Goal: Task Accomplishment & Management: Manage account settings

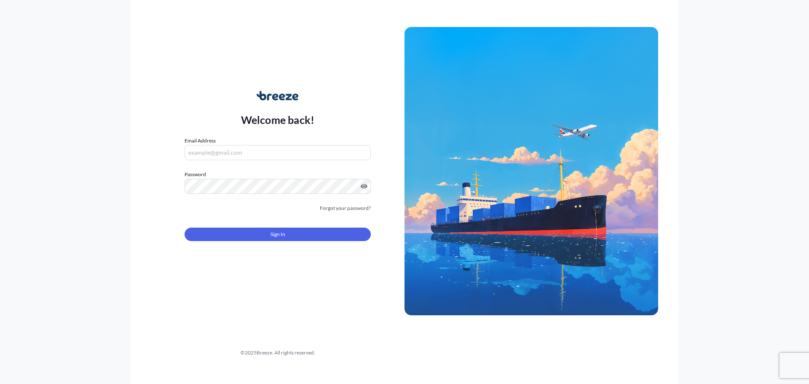
type input "[PERSON_NAME][EMAIL_ADDRESS][PERSON_NAME][DOMAIN_NAME]"
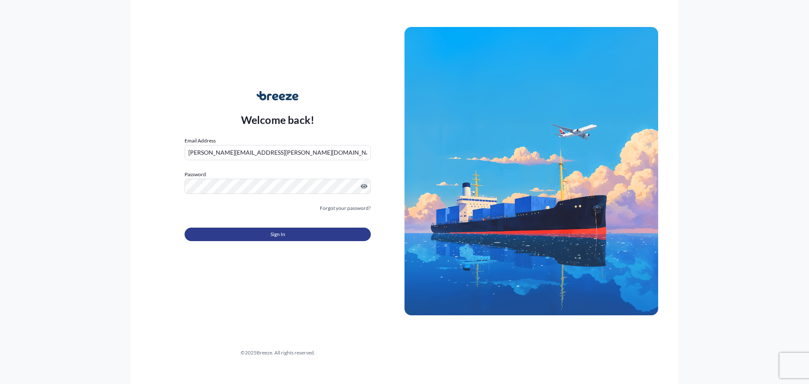
click at [256, 232] on button "Sign In" at bounding box center [278, 234] width 186 height 13
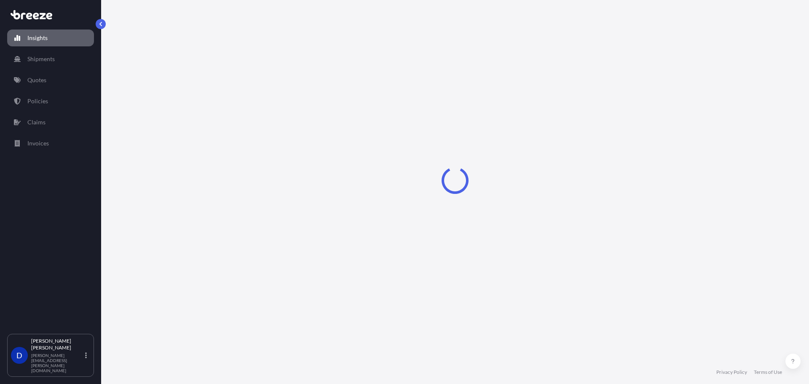
select select "2025"
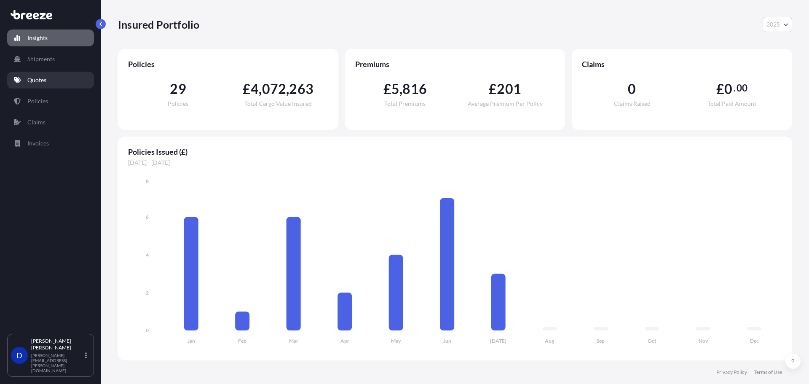
click at [60, 82] on link "Quotes" at bounding box center [50, 80] width 87 height 17
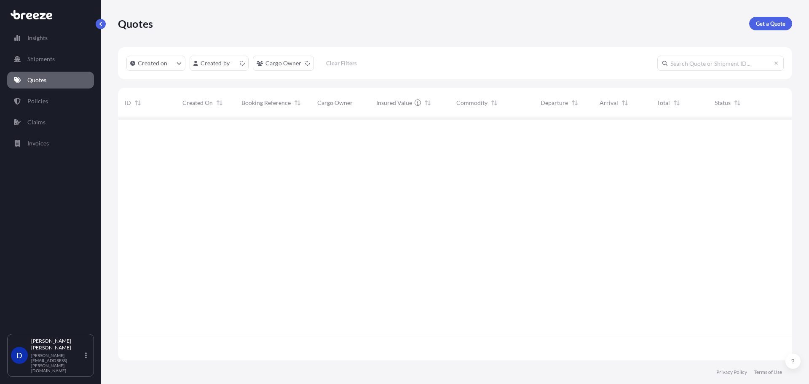
scroll to position [241, 668]
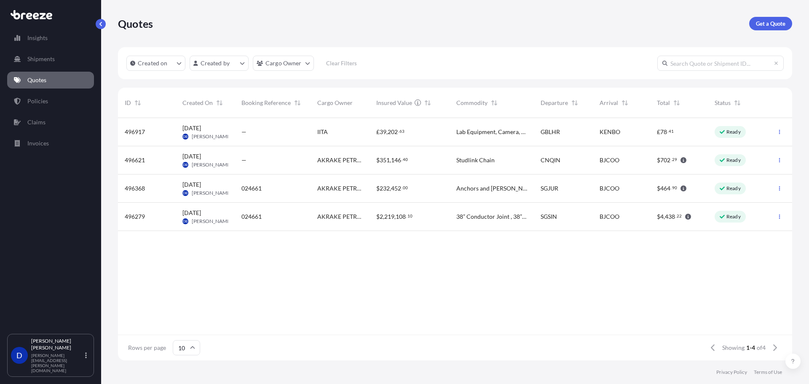
click at [472, 161] on span "Studlink Chain" at bounding box center [475, 160] width 38 height 8
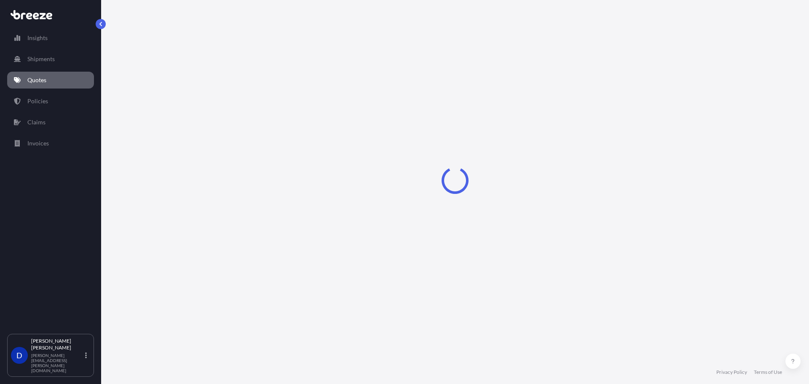
select select "Road"
select select "Sea"
select select "2"
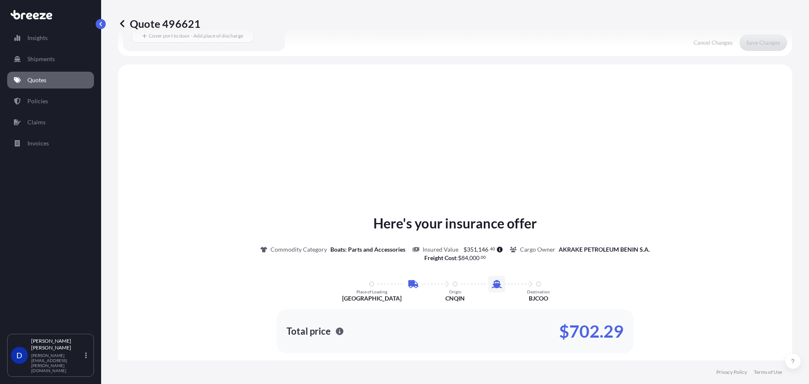
scroll to position [287, 0]
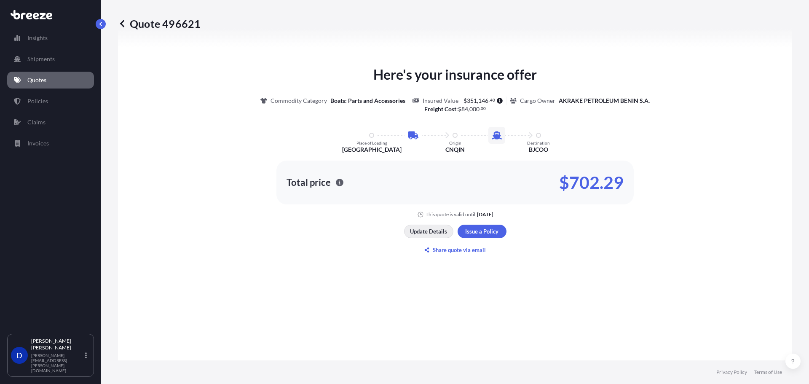
click at [435, 233] on p "Update Details" at bounding box center [428, 231] width 37 height 8
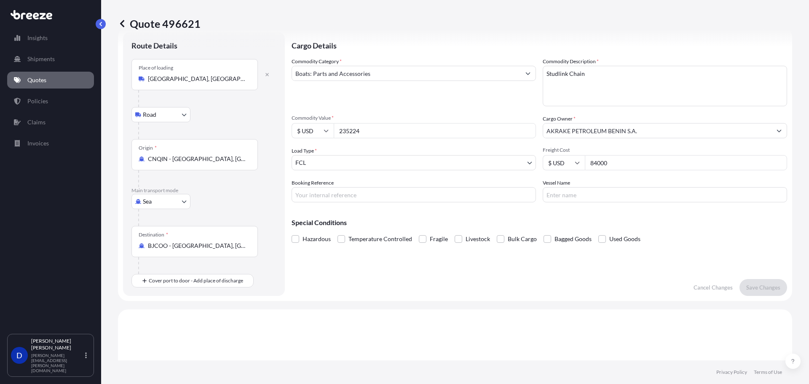
scroll to position [13, 0]
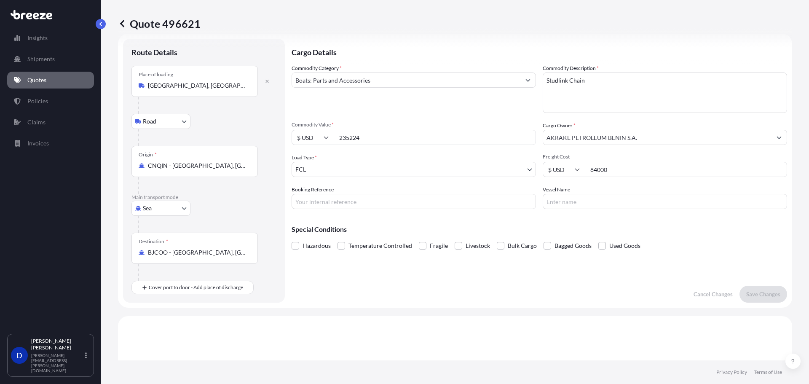
click at [612, 172] on input "84000" at bounding box center [686, 169] width 202 height 15
drag, startPoint x: 615, startPoint y: 173, endPoint x: 485, endPoint y: 164, distance: 130.2
click at [492, 166] on div "Commodity Category * Boats: Parts and Accessories Commodity Description * Studl…" at bounding box center [540, 136] width 496 height 145
type input "110800"
click at [753, 299] on button "Save Changes" at bounding box center [764, 294] width 48 height 17
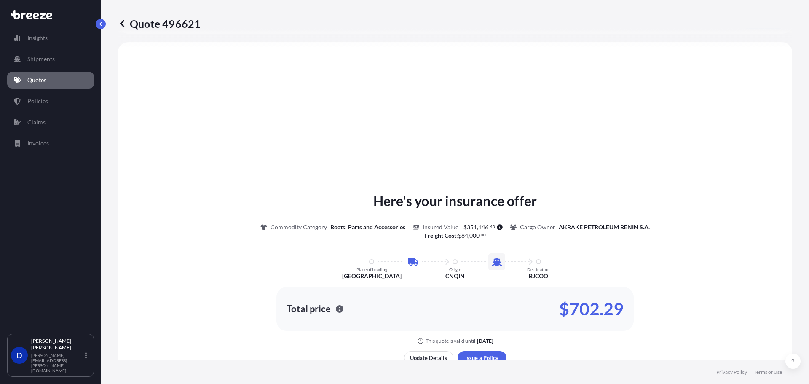
select select "Road"
select select "Sea"
select select "2"
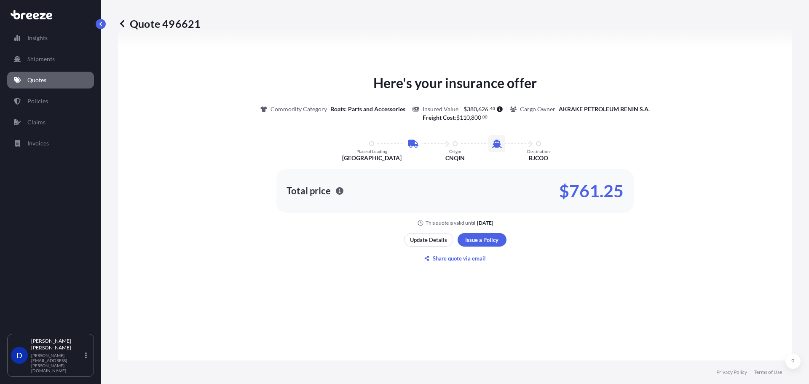
scroll to position [414, 0]
